Goal: Answer question/provide support: Share knowledge or assist other users

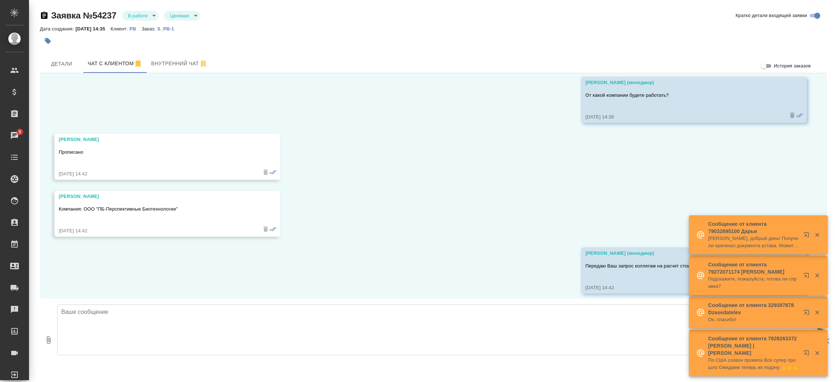
scroll to position [493, 0]
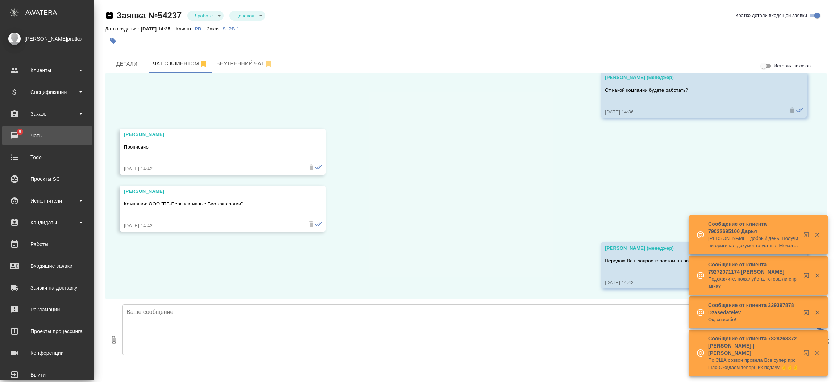
click at [26, 132] on div "Чаты" at bounding box center [46, 135] width 83 height 11
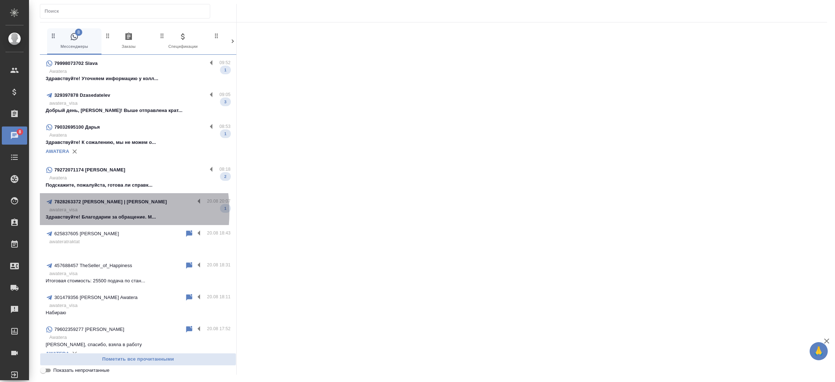
click at [75, 212] on p "awatera_visa" at bounding box center [139, 209] width 181 height 7
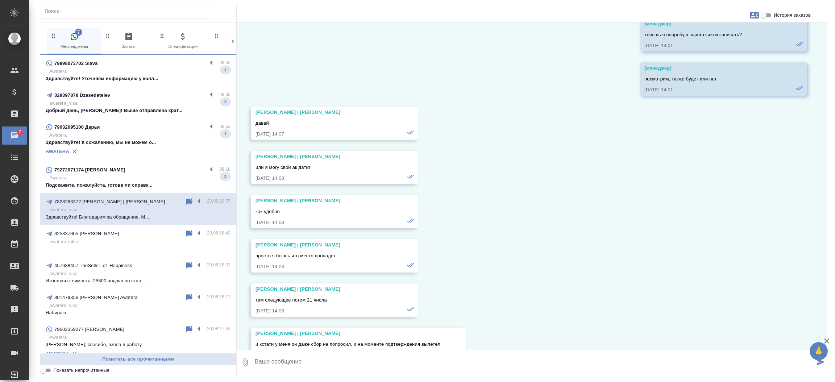
scroll to position [31752, 0]
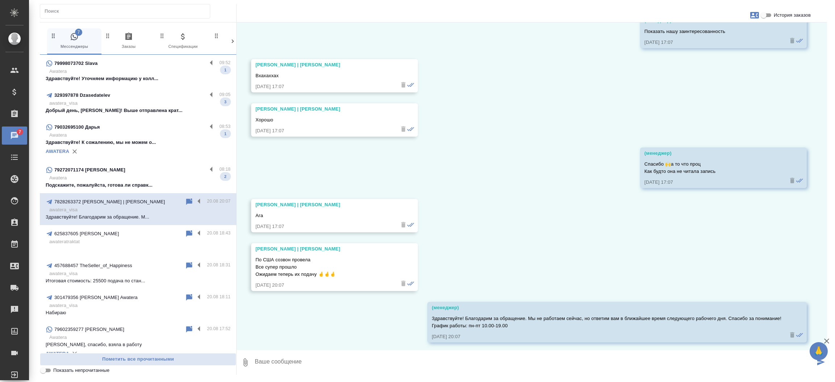
click at [169, 180] on p "Awatera" at bounding box center [139, 177] width 181 height 7
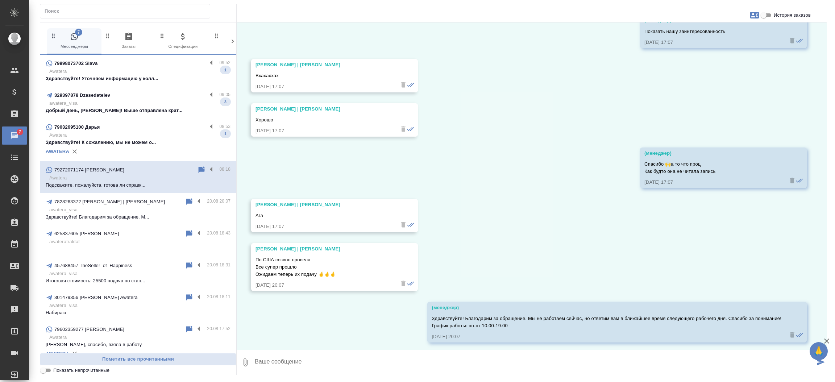
click at [169, 180] on p "Awatera" at bounding box center [139, 177] width 181 height 7
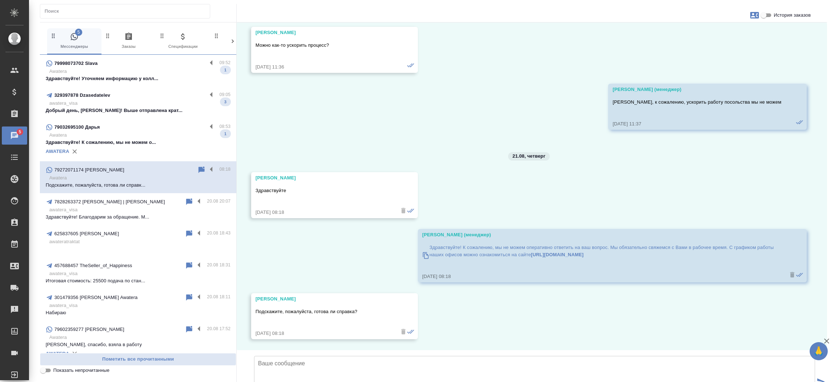
scroll to position [4357, 0]
click at [766, 15] on input "История заказов" at bounding box center [764, 15] width 26 height 9
checkbox input "true"
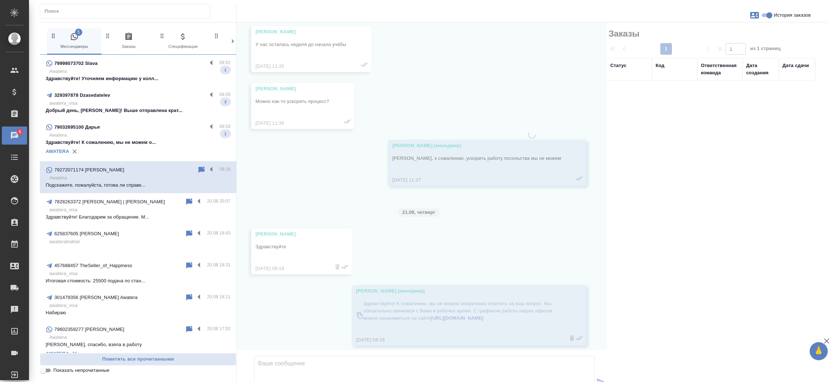
scroll to position [4444, 0]
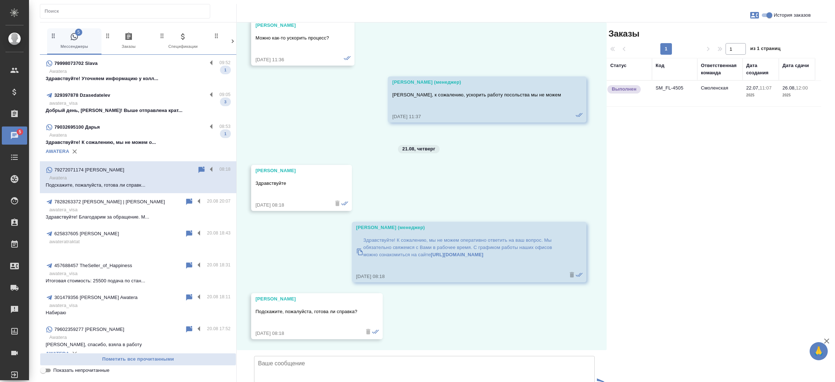
click at [673, 91] on td "SM_FL-4505" at bounding box center [674, 93] width 45 height 25
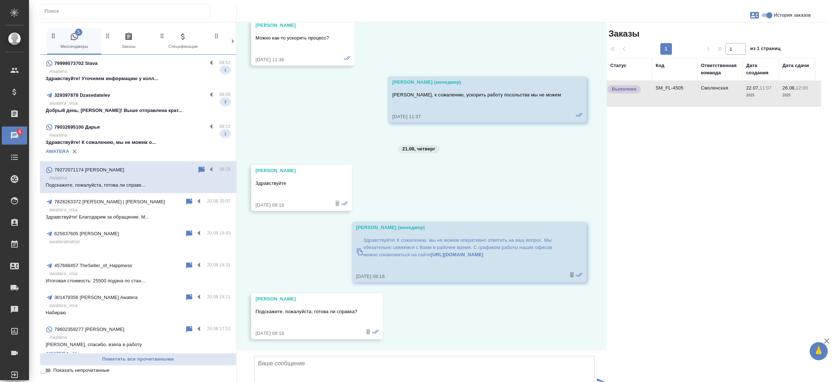
click at [673, 91] on td "SM_FL-4505" at bounding box center [674, 93] width 45 height 25
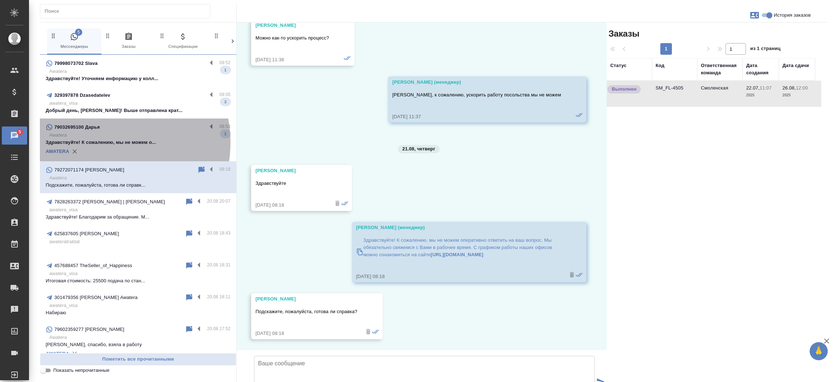
click at [103, 142] on p "Здравствуйте! К сожалению, мы не можем о..." at bounding box center [138, 142] width 185 height 7
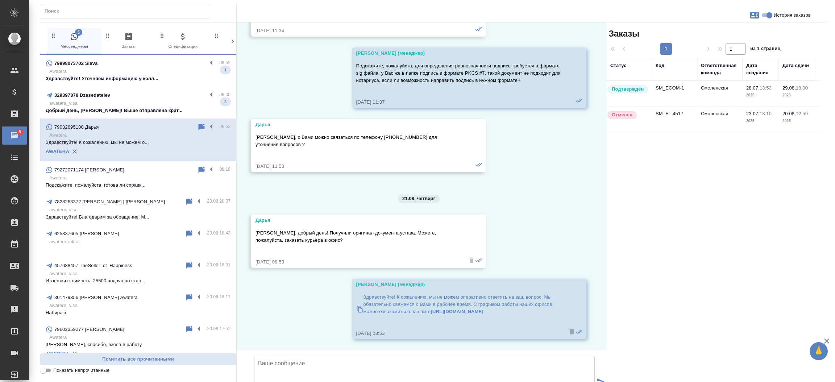
scroll to position [4368, 0]
click at [671, 91] on td "SM_ECOM-1" at bounding box center [674, 93] width 45 height 25
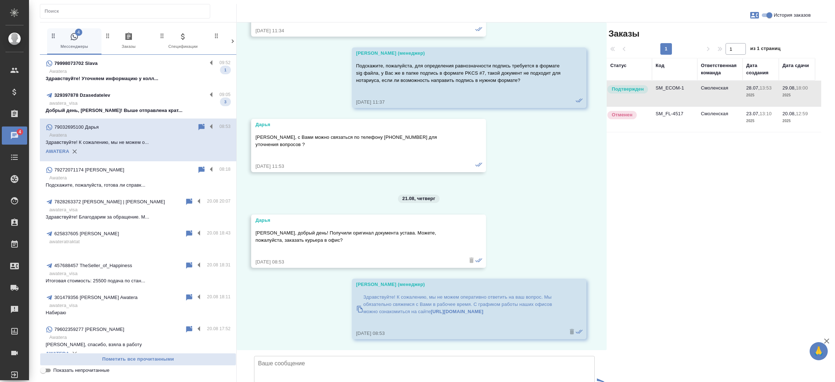
click at [671, 91] on td "SM_ECOM-1" at bounding box center [674, 93] width 45 height 25
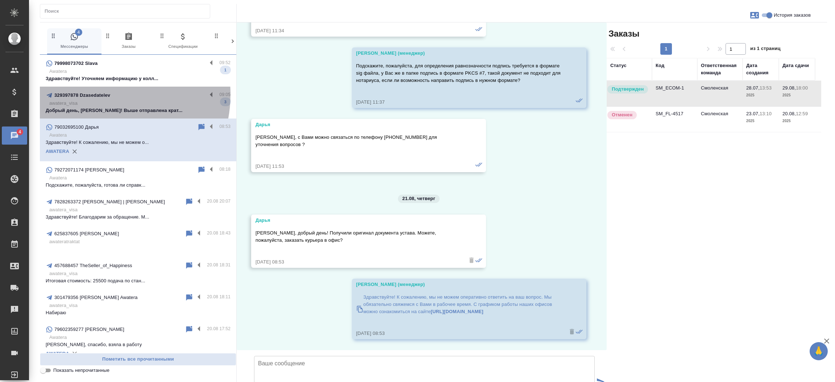
click at [97, 94] on p "329397878 Dzasedatelev" at bounding box center [82, 95] width 56 height 7
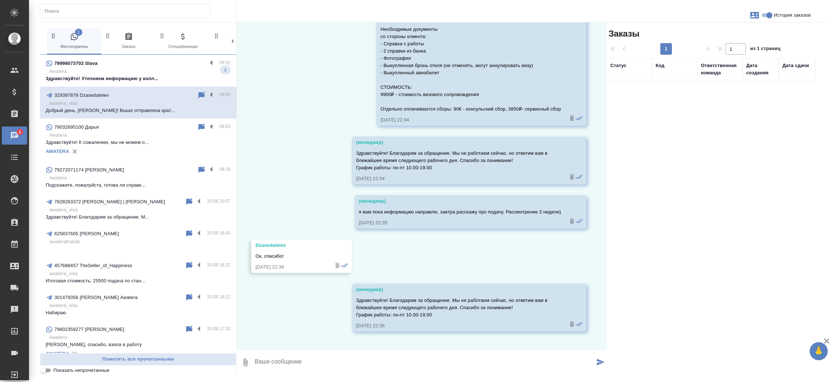
scroll to position [1565, 0]
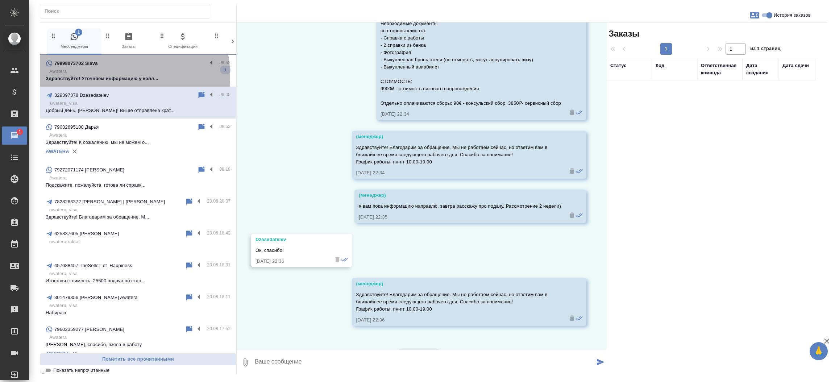
click at [108, 76] on p "Здравствуйте! Уточняем информацию у колл..." at bounding box center [138, 78] width 185 height 7
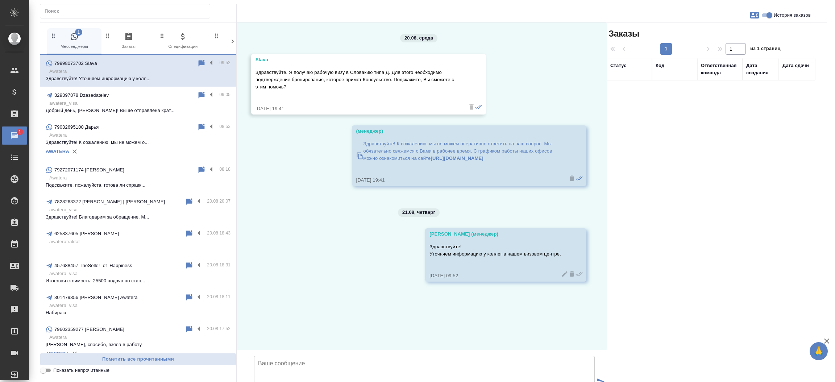
scroll to position [0, 0]
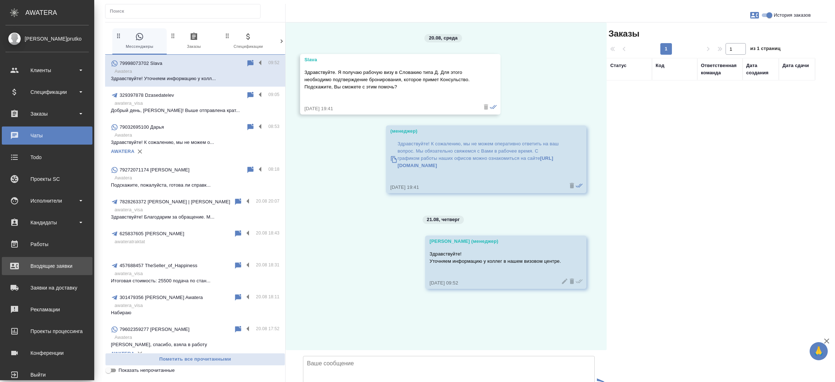
click at [38, 258] on link "Входящие заявки" at bounding box center [47, 266] width 91 height 18
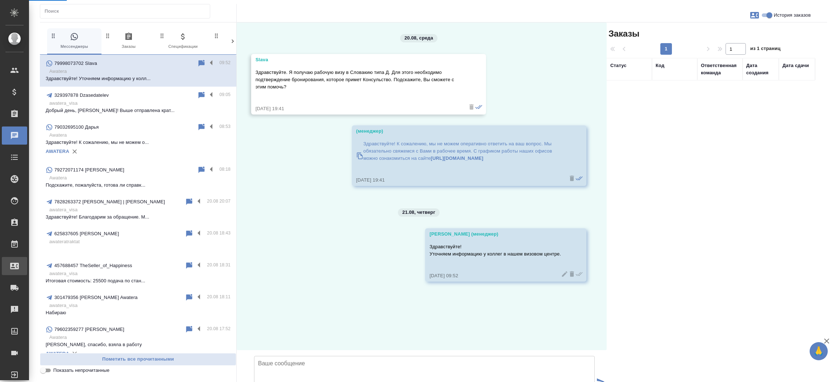
click at [38, 258] on div ".cls-1 fill:#fff; AWATERA [PERSON_NAME]prutko Клиенты Спецификации Заказы 0 Чат…" at bounding box center [417, 191] width 835 height 382
select select "RU"
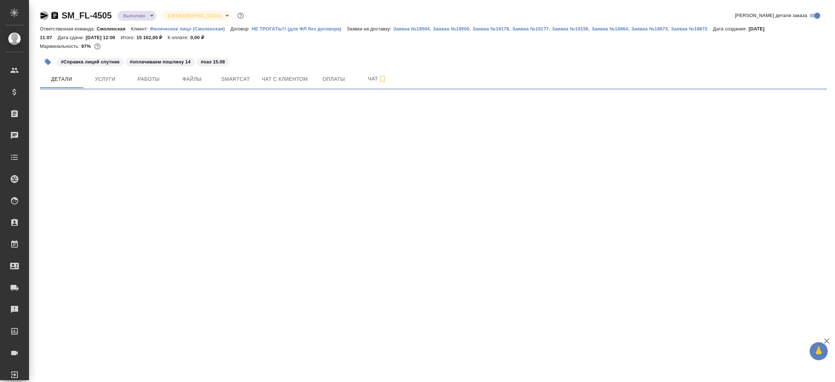
click at [43, 19] on icon "button" at bounding box center [44, 15] width 9 height 9
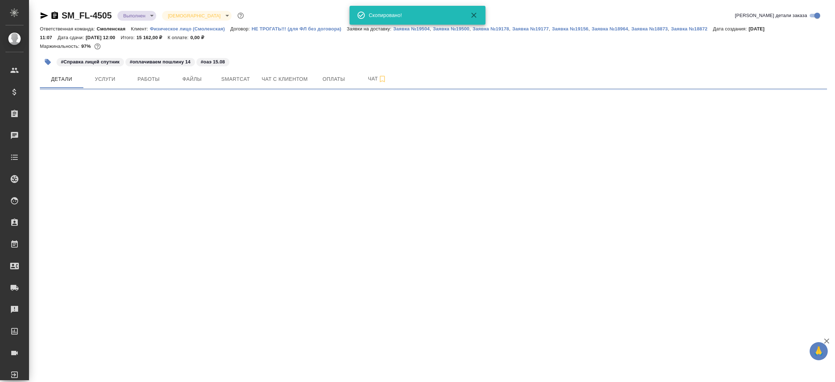
select select "RU"
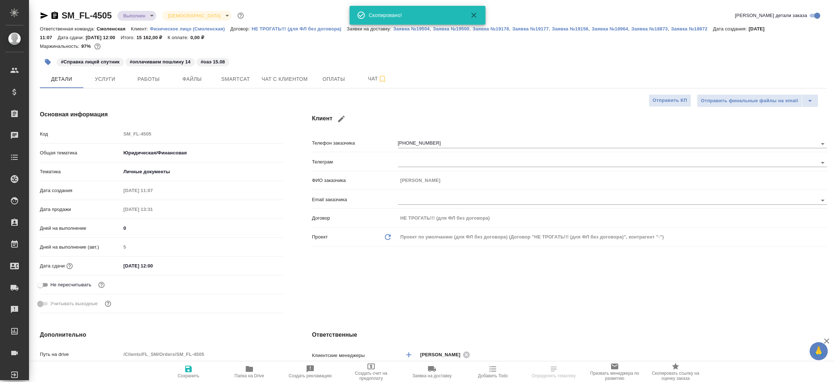
type textarea "x"
type input "Газизов Ринат"
type input "Козлова Мария"
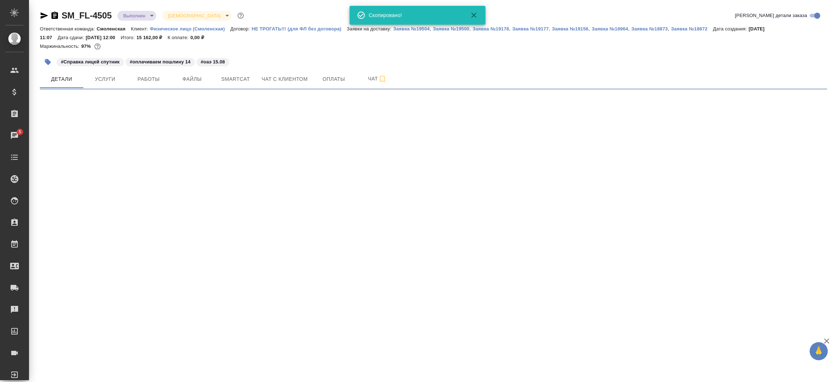
select select "RU"
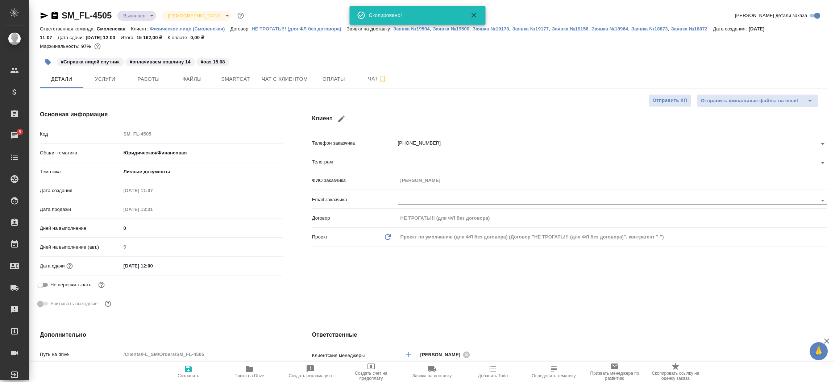
type textarea "x"
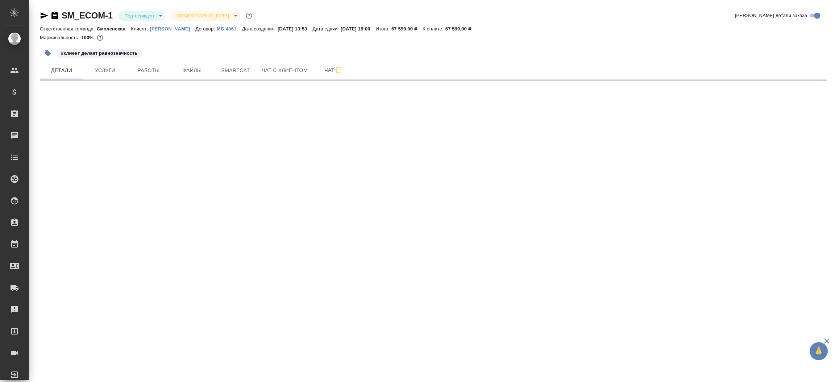
select select "RU"
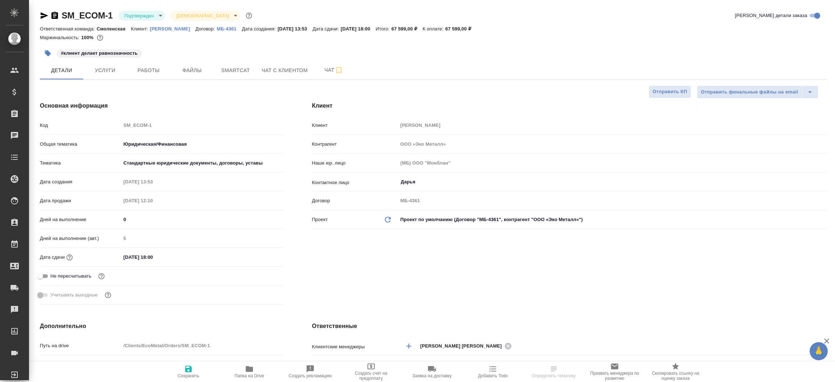
type textarea "x"
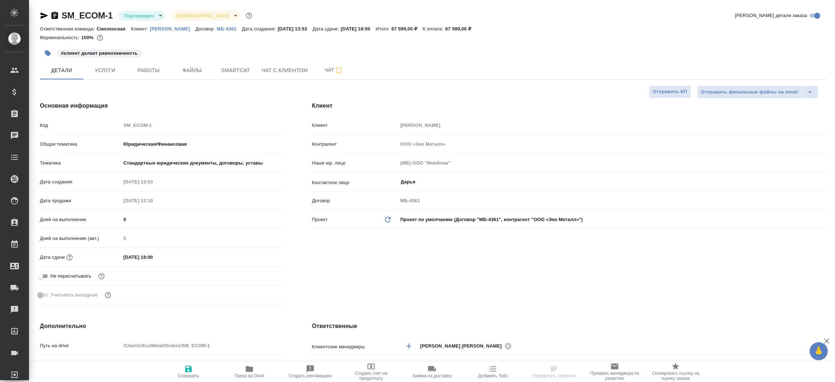
type textarea "x"
click at [44, 14] on icon "button" at bounding box center [45, 15] width 8 height 7
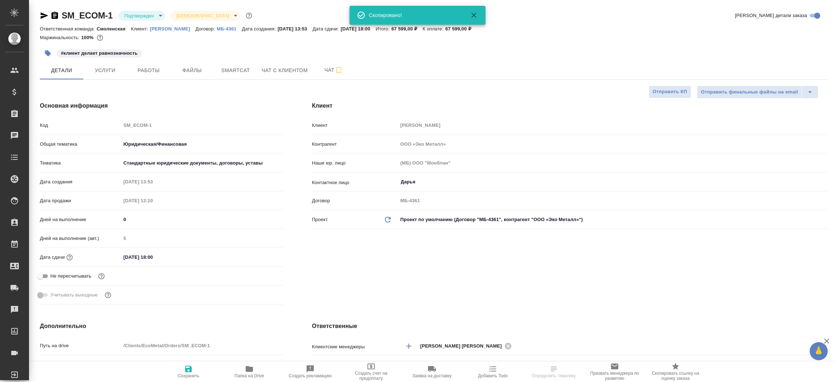
type textarea "x"
select select "RU"
type textarea "x"
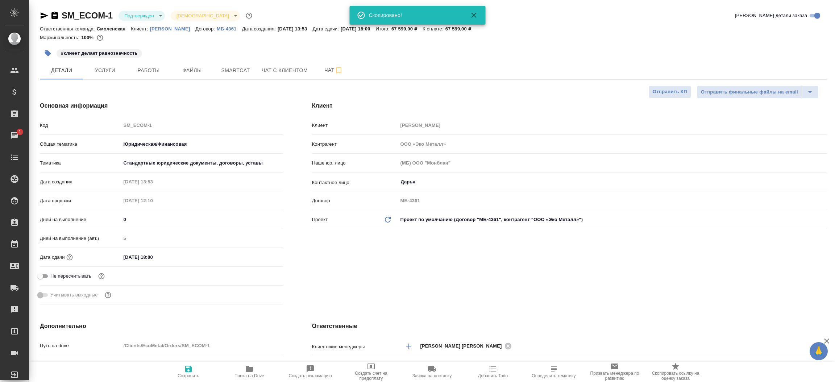
type textarea "x"
